Goal: Task Accomplishment & Management: Complete application form

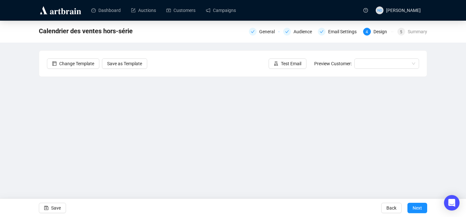
scroll to position [23, 0]
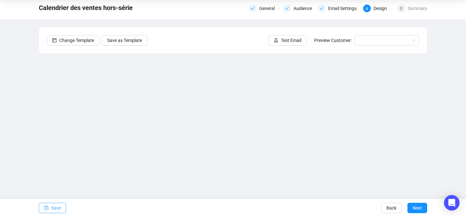
click at [52, 209] on span "Save" at bounding box center [56, 208] width 10 height 18
click at [59, 207] on span "Save" at bounding box center [56, 208] width 10 height 18
click at [49, 213] on div "Save" at bounding box center [52, 208] width 27 height 18
click at [49, 212] on button "Save" at bounding box center [52, 208] width 27 height 10
click at [55, 211] on span "Save" at bounding box center [56, 208] width 10 height 18
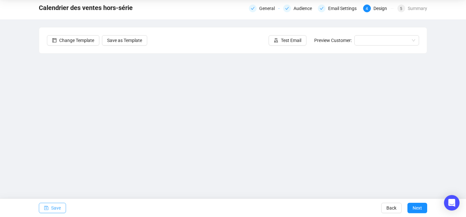
click at [55, 207] on span "Save" at bounding box center [56, 208] width 10 height 18
click at [43, 210] on button "Save" at bounding box center [52, 208] width 27 height 10
click at [49, 208] on button "Save" at bounding box center [52, 208] width 27 height 10
click at [60, 209] on span "Save" at bounding box center [56, 208] width 10 height 18
click at [51, 207] on span "Save" at bounding box center [56, 208] width 10 height 18
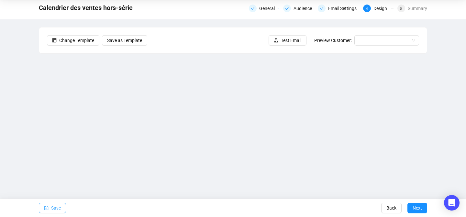
click at [59, 206] on span "Save" at bounding box center [56, 208] width 10 height 18
click at [58, 208] on span "Save" at bounding box center [56, 208] width 10 height 18
click at [59, 205] on span "Save" at bounding box center [56, 208] width 10 height 18
click at [48, 208] on icon "save" at bounding box center [46, 208] width 5 height 5
click at [62, 209] on button "Save" at bounding box center [52, 208] width 27 height 10
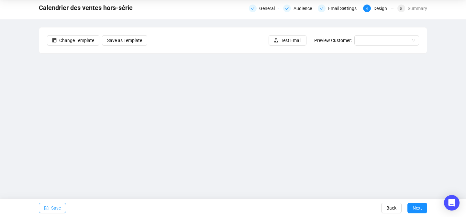
click at [52, 208] on span "Save" at bounding box center [56, 208] width 10 height 18
click at [50, 209] on button "Save" at bounding box center [52, 208] width 27 height 10
click at [56, 206] on span "Save" at bounding box center [56, 208] width 10 height 18
click at [65, 207] on button "Save" at bounding box center [52, 208] width 27 height 10
click at [60, 208] on span "Save" at bounding box center [56, 208] width 10 height 18
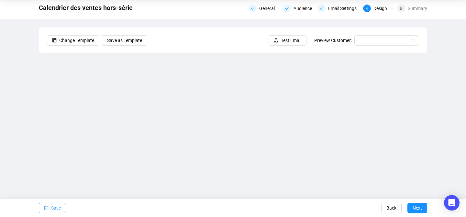
click at [48, 209] on icon "save" at bounding box center [46, 208] width 5 height 5
click at [48, 209] on span "button" at bounding box center [46, 208] width 5 height 18
click at [45, 210] on icon "save" at bounding box center [46, 208] width 4 height 4
click at [45, 210] on icon "save" at bounding box center [46, 208] width 5 height 5
click at [53, 209] on span "Save" at bounding box center [56, 208] width 10 height 18
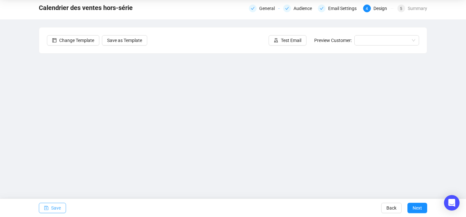
click at [50, 211] on button "Save" at bounding box center [52, 208] width 27 height 10
click at [48, 206] on span "button" at bounding box center [46, 208] width 5 height 18
